Goal: Book appointment/travel/reservation

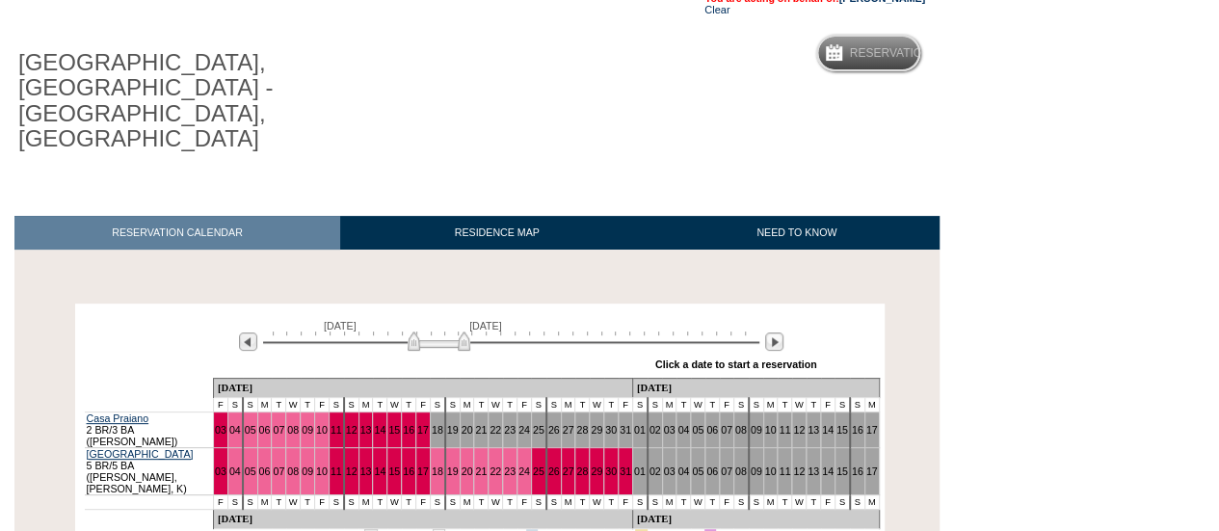
scroll to position [252, 0]
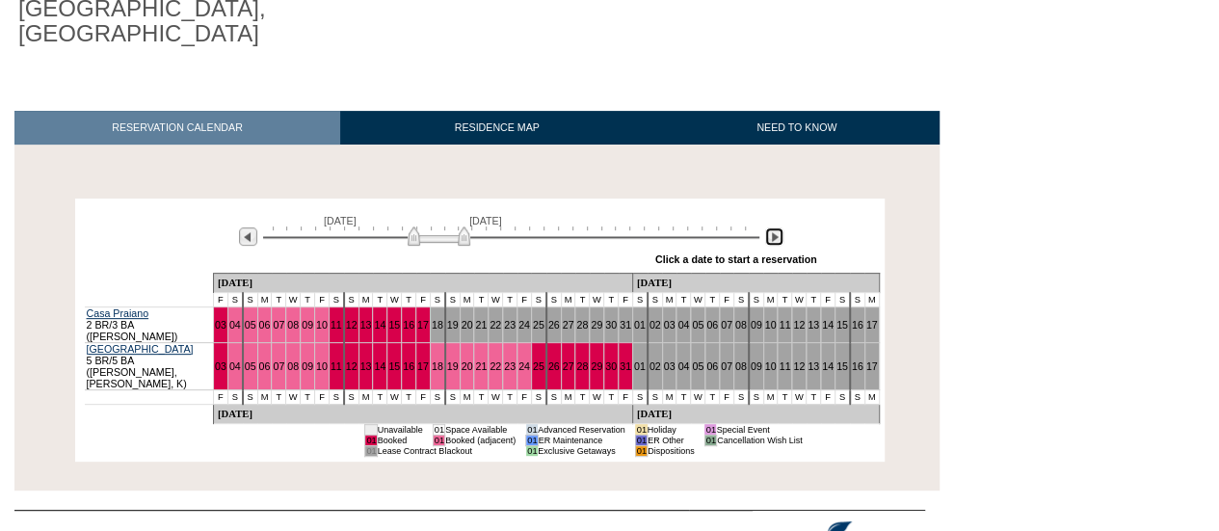
click at [774, 227] on img at bounding box center [774, 236] width 18 height 18
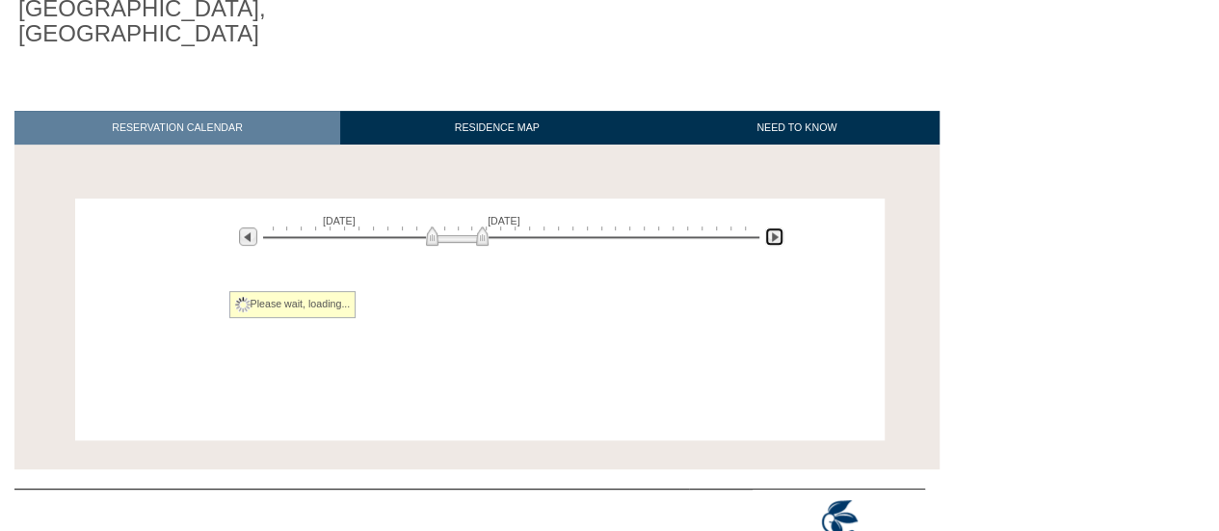
click at [774, 227] on img at bounding box center [774, 236] width 18 height 18
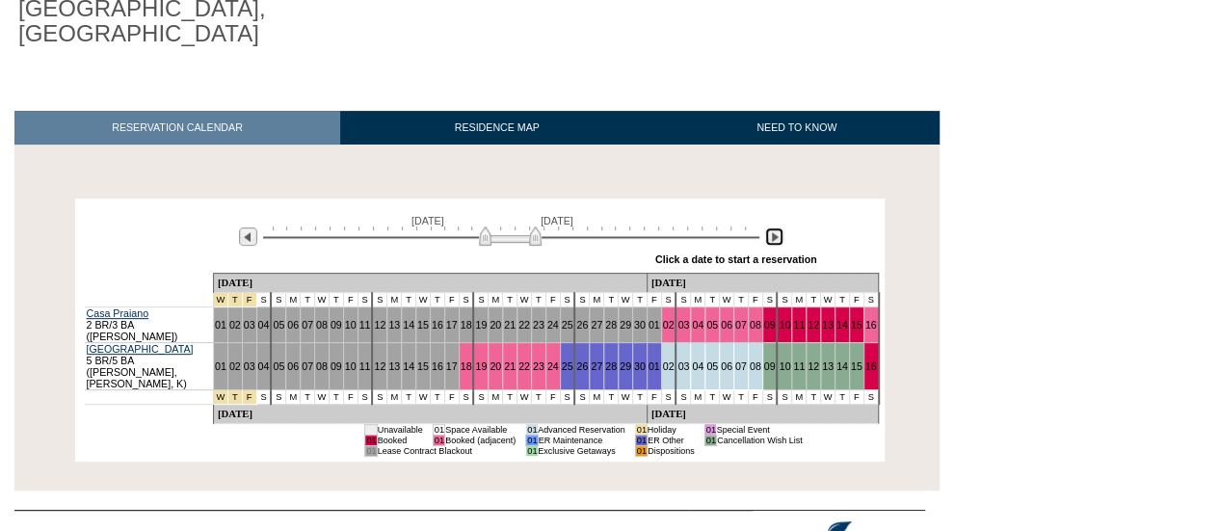
click at [774, 227] on img at bounding box center [774, 236] width 18 height 18
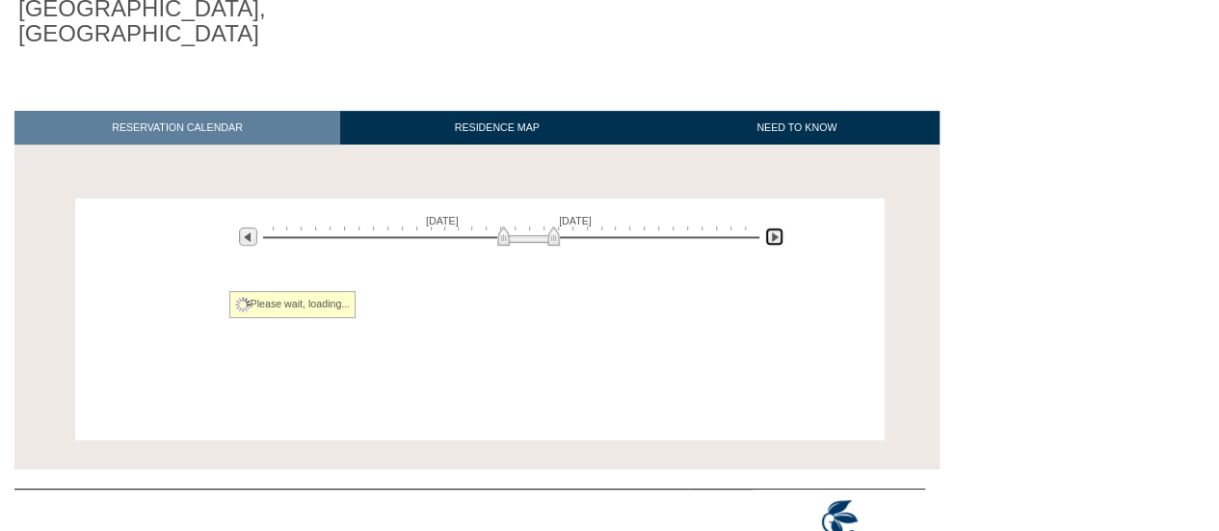
click at [774, 227] on img at bounding box center [774, 236] width 18 height 18
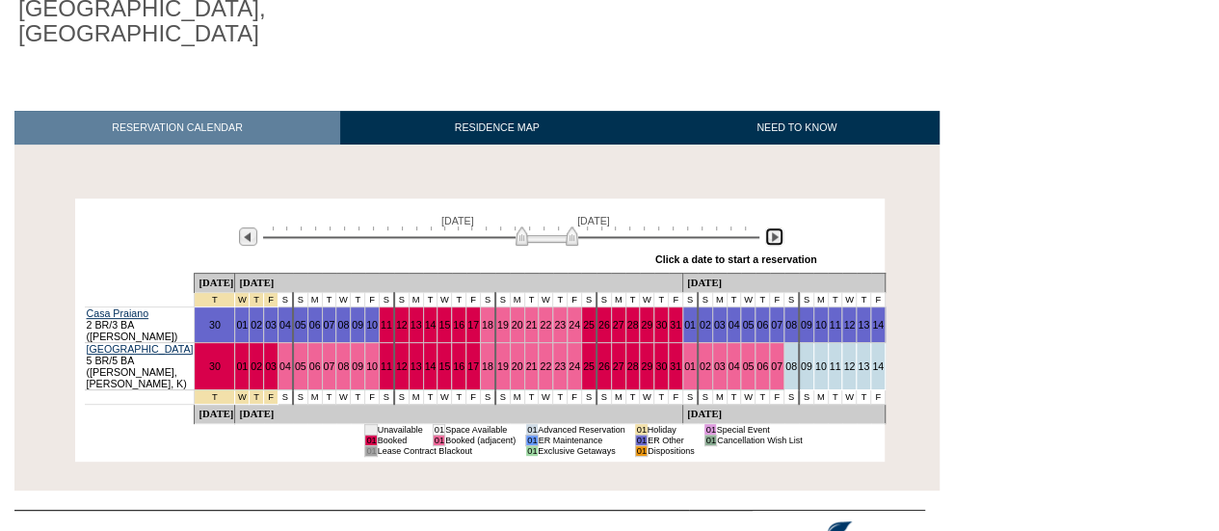
click at [774, 227] on img at bounding box center [774, 236] width 18 height 18
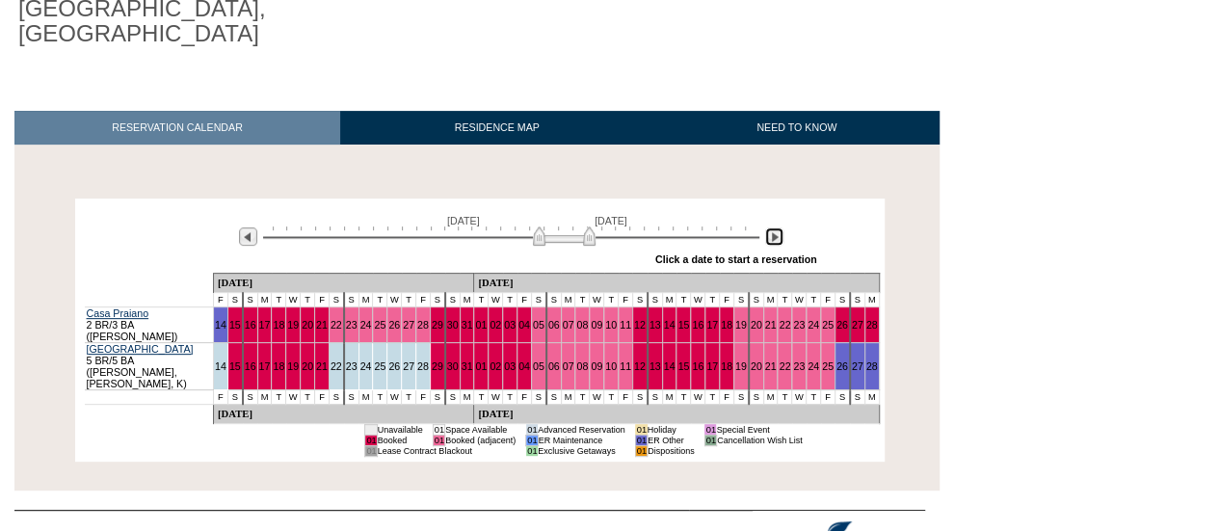
click at [774, 227] on img at bounding box center [774, 236] width 18 height 18
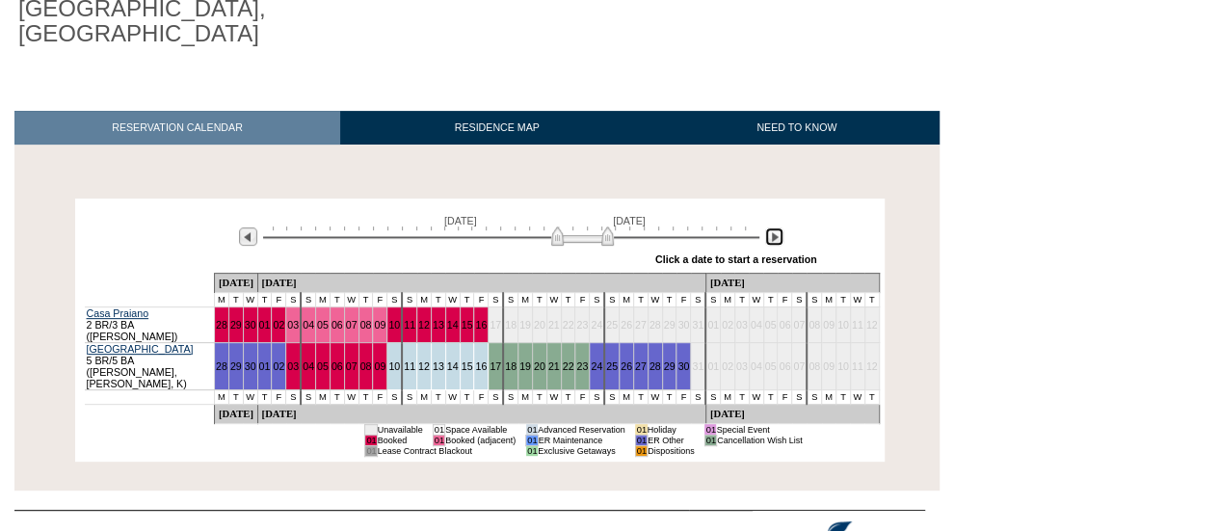
scroll to position [270, 0]
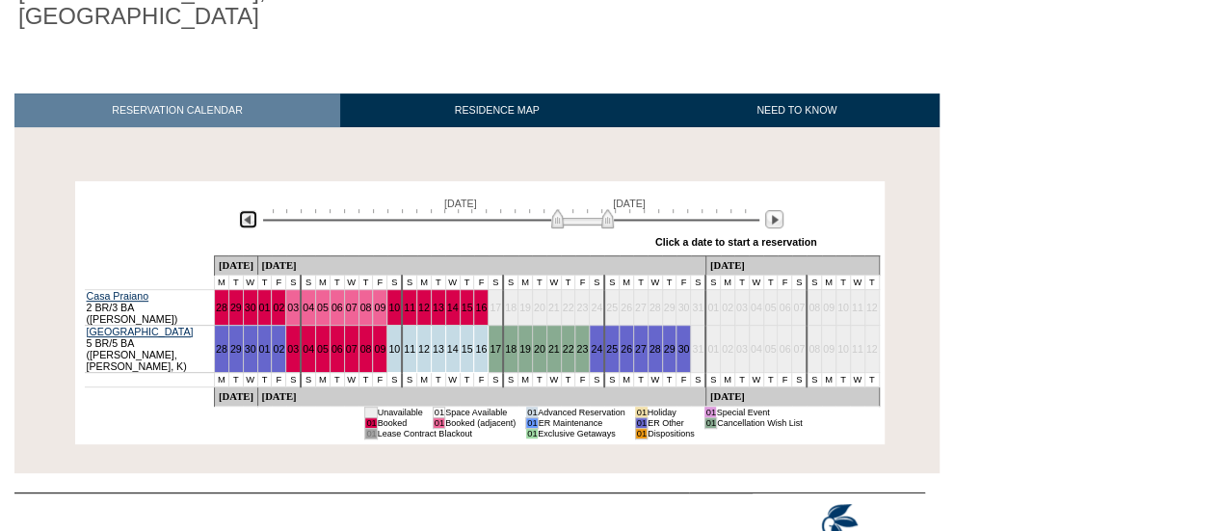
click at [251, 210] on img at bounding box center [248, 219] width 18 height 18
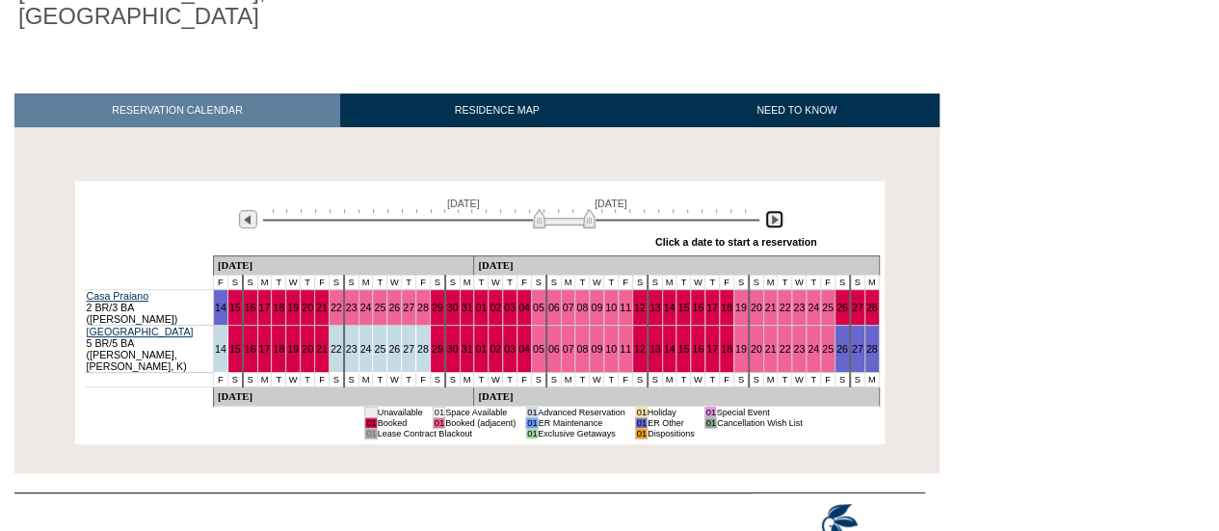
click at [773, 210] on img at bounding box center [774, 219] width 18 height 18
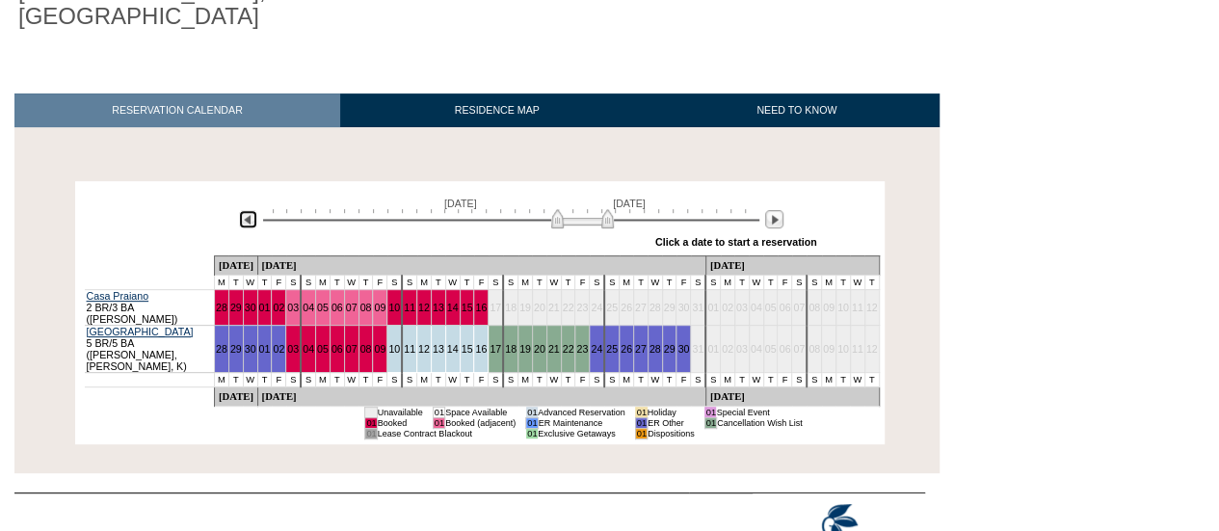
click at [242, 210] on img at bounding box center [248, 219] width 18 height 18
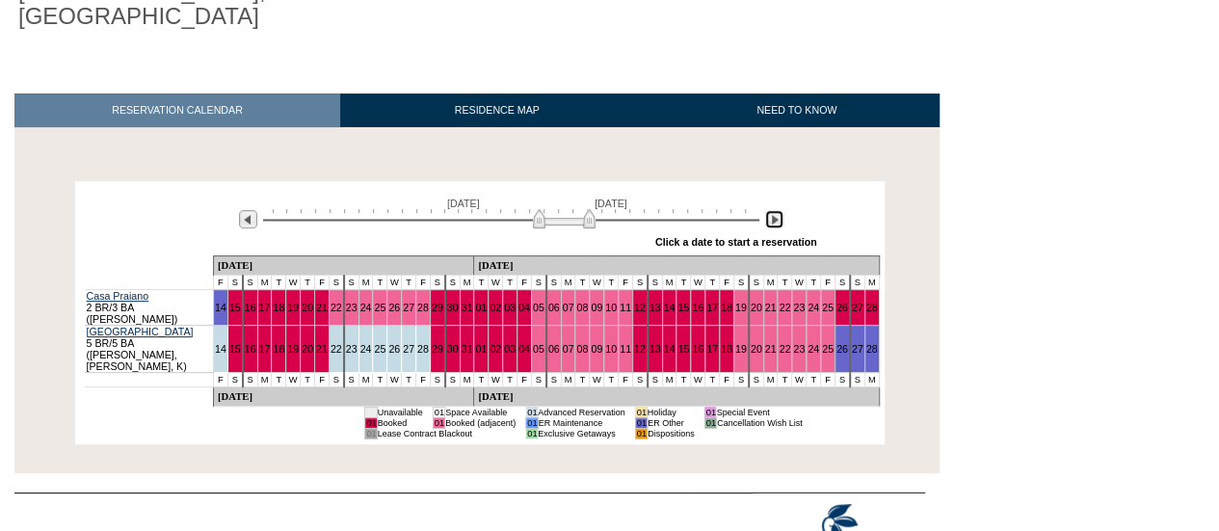
click at [773, 210] on img at bounding box center [774, 219] width 18 height 18
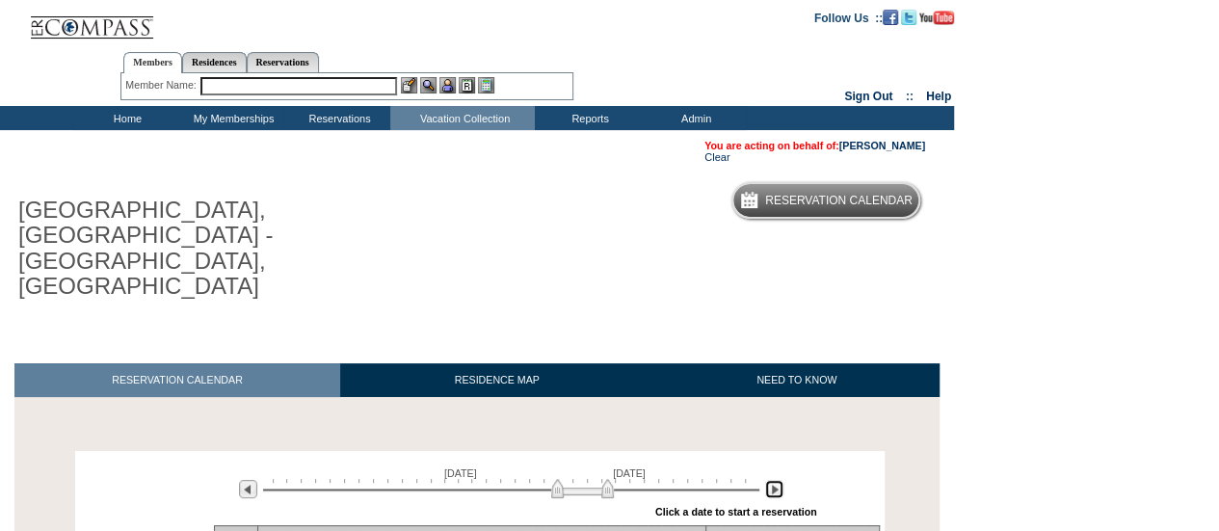
scroll to position [1, 0]
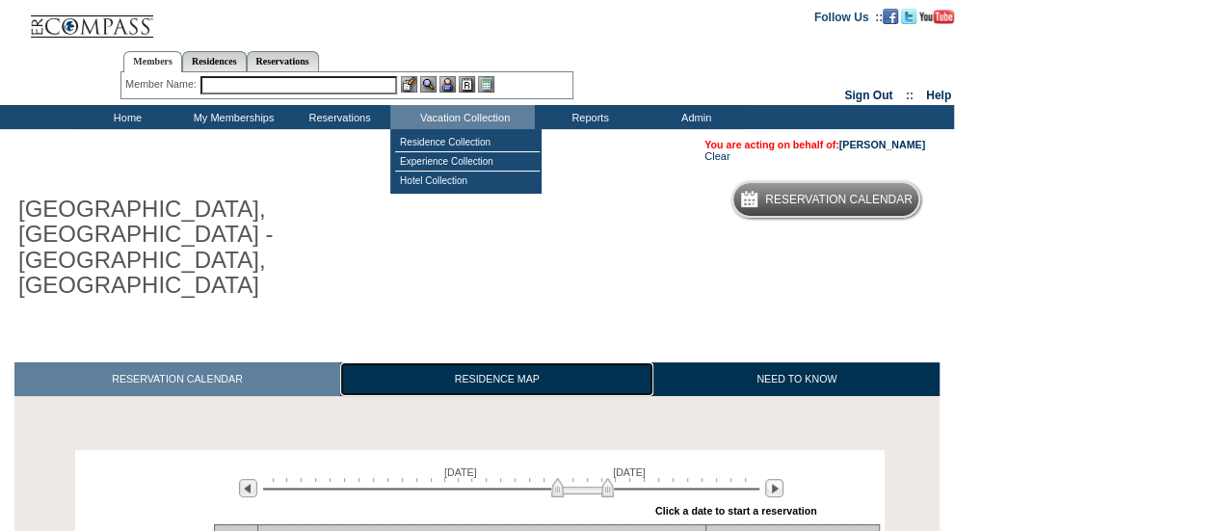
click at [553, 362] on link "RESIDENCE MAP" at bounding box center [497, 379] width 314 height 34
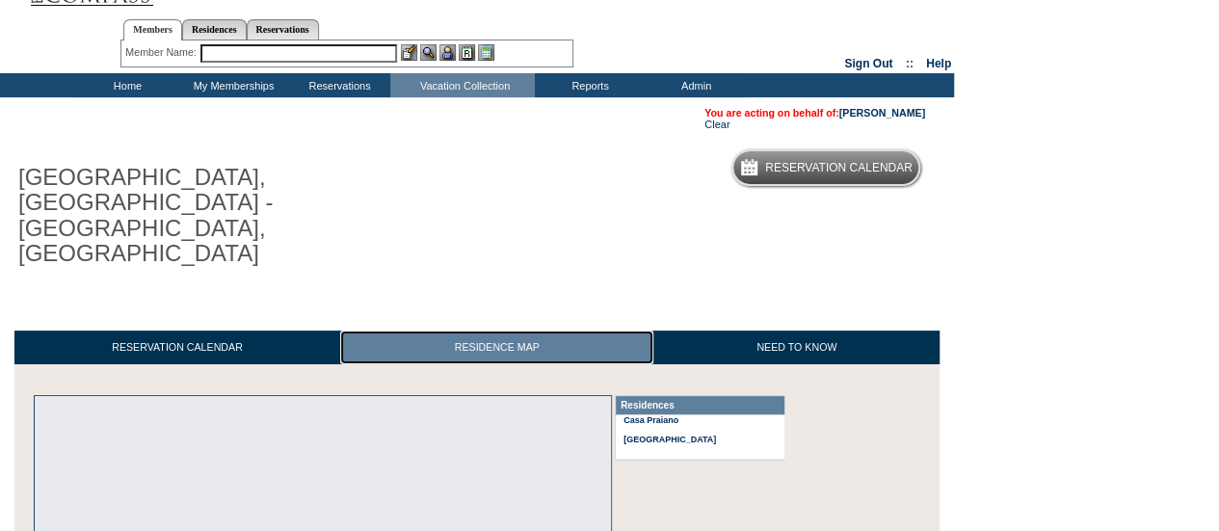
scroll to position [36, 0]
